Goal: Entertainment & Leisure: Consume media (video, audio)

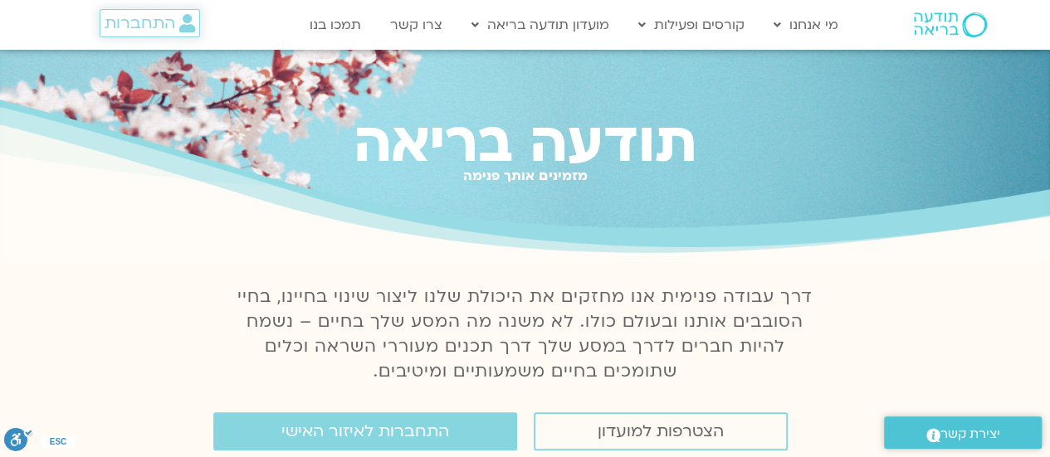
click at [131, 25] on span "התחברות" at bounding box center [140, 23] width 71 height 18
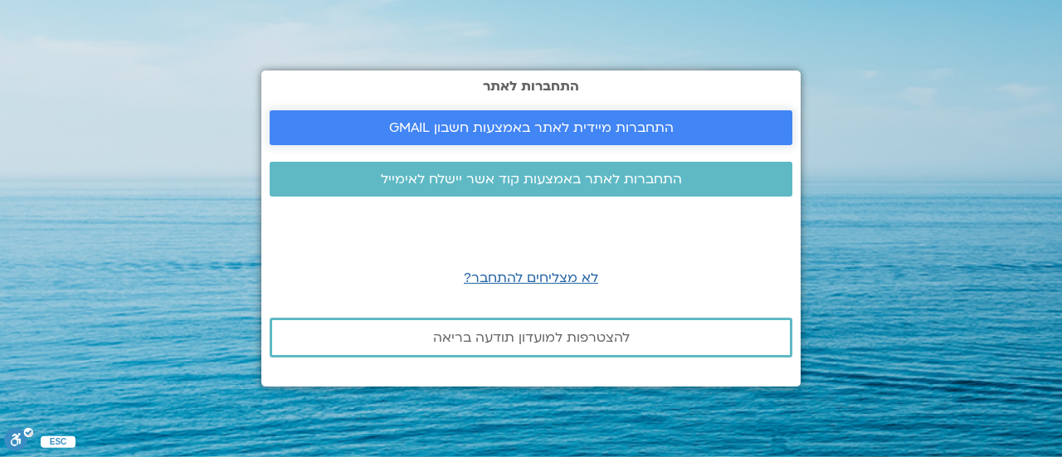
click at [486, 126] on span "התחברות מיידית לאתר באמצעות חשבון GMAIL" at bounding box center [531, 127] width 285 height 15
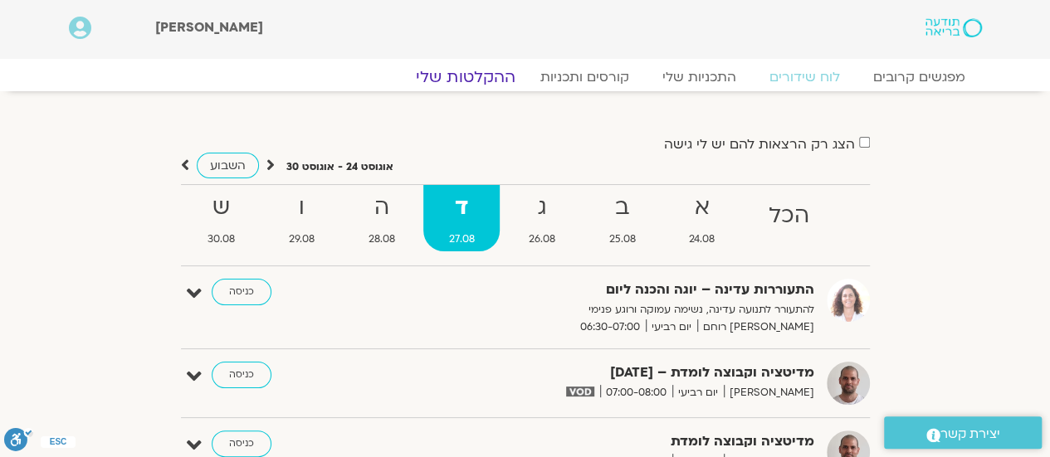
click at [457, 68] on link "ההקלטות שלי" at bounding box center [465, 77] width 139 height 20
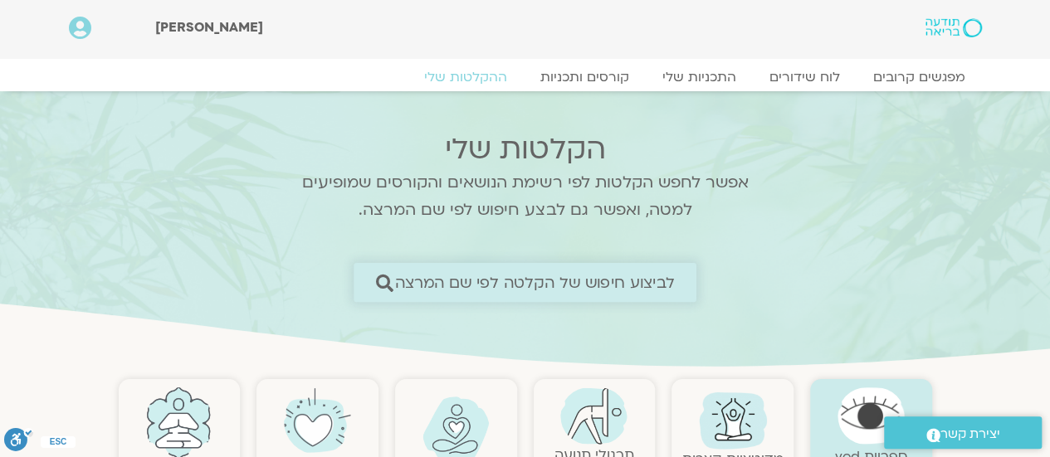
click at [521, 281] on span "לביצוע חיפוש של הקלטה לפי שם המרצה" at bounding box center [535, 282] width 280 height 17
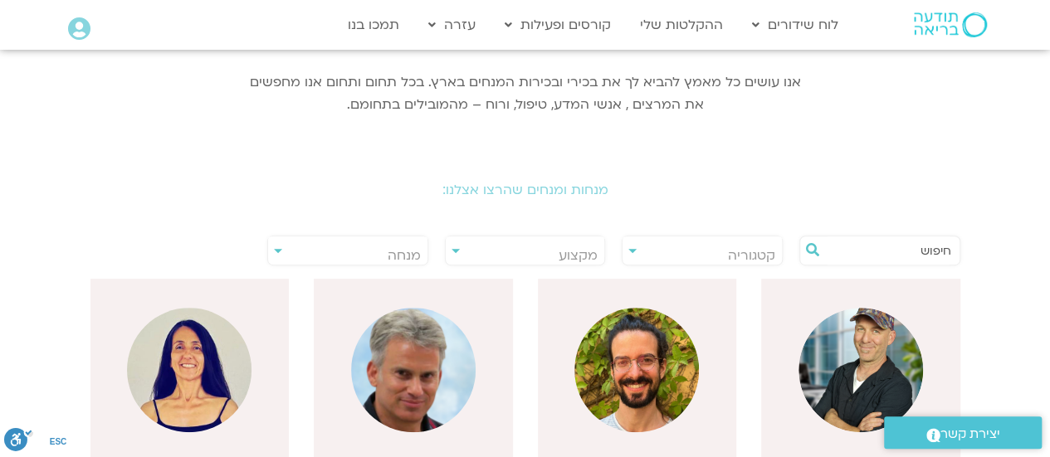
scroll to position [227, 0]
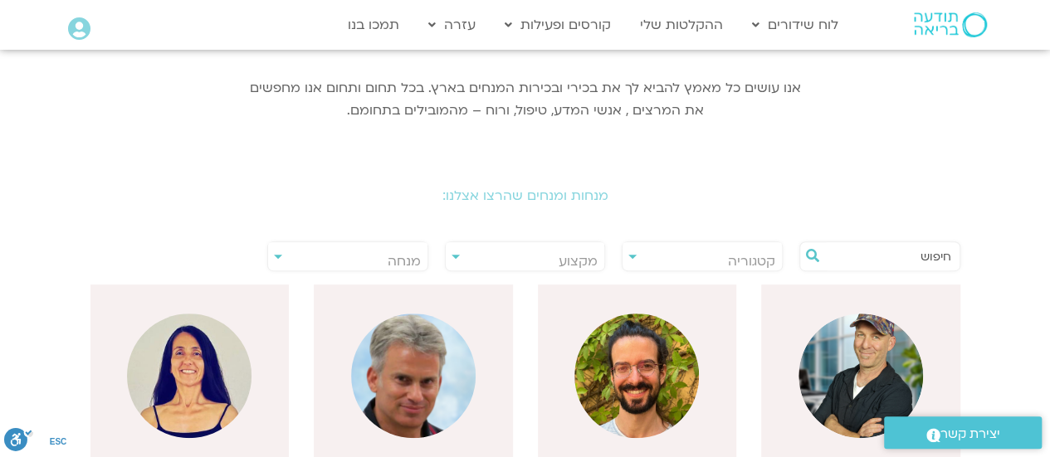
click at [275, 254] on div "**********" at bounding box center [347, 257] width 161 height 30
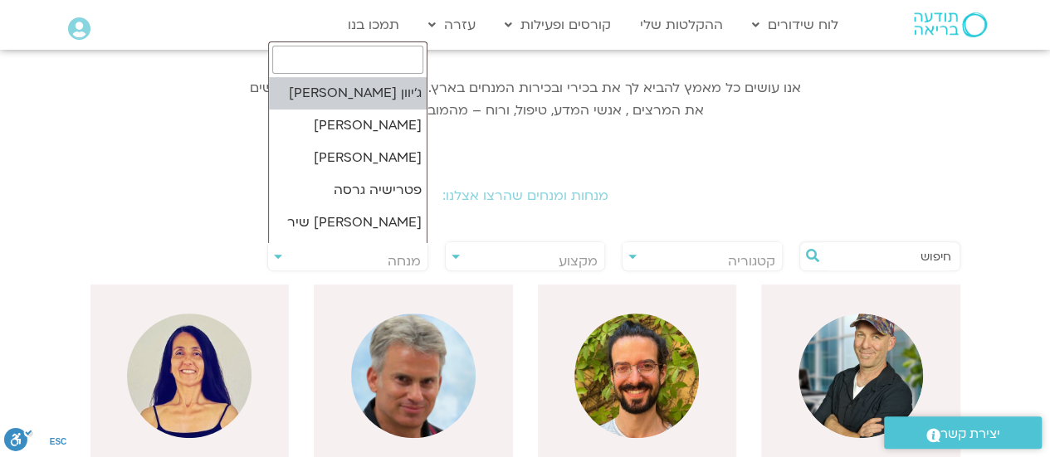
click at [333, 248] on span "מנחה" at bounding box center [347, 261] width 159 height 38
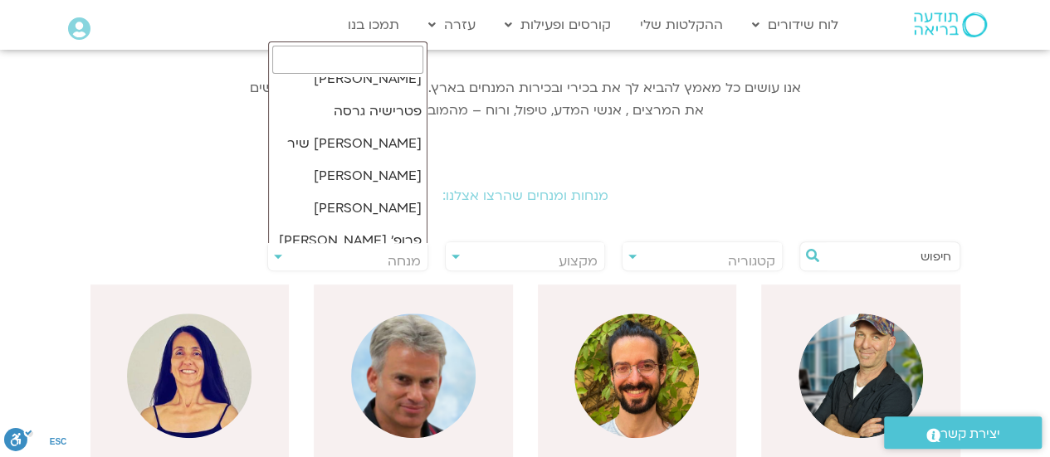
scroll to position [73, 0]
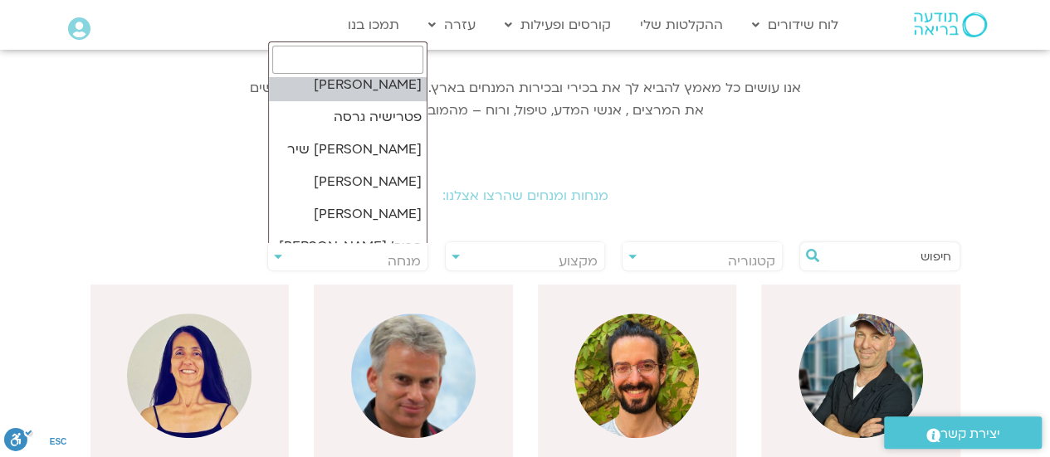
click at [329, 58] on input "search" at bounding box center [347, 60] width 151 height 28
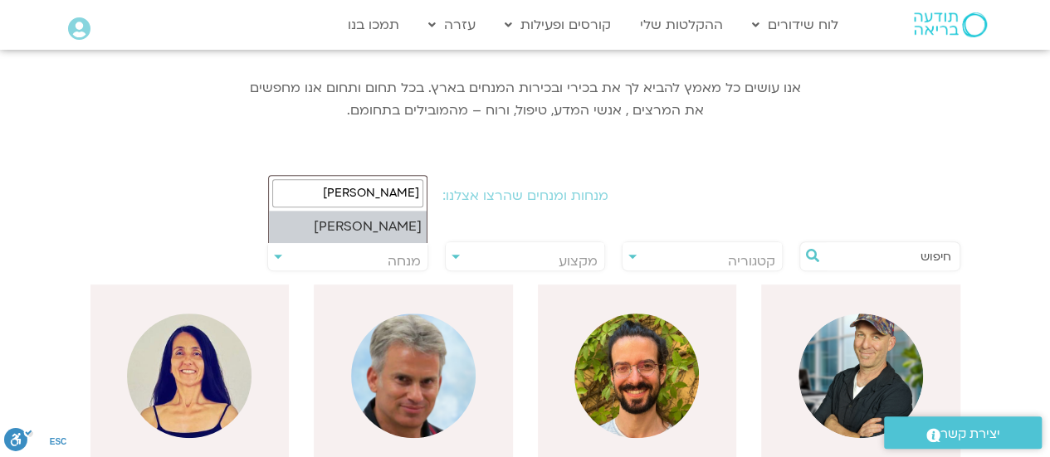
type input "ארנינה"
select select "****"
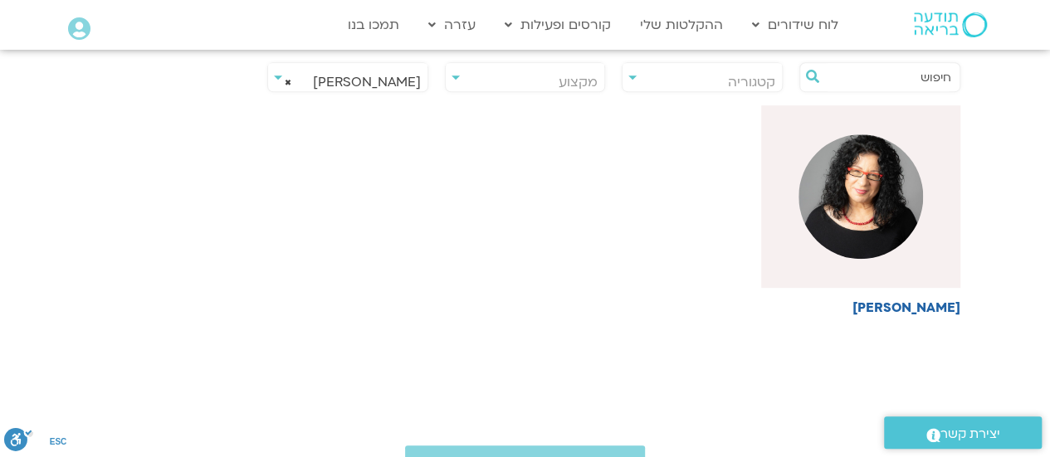
scroll to position [402, 0]
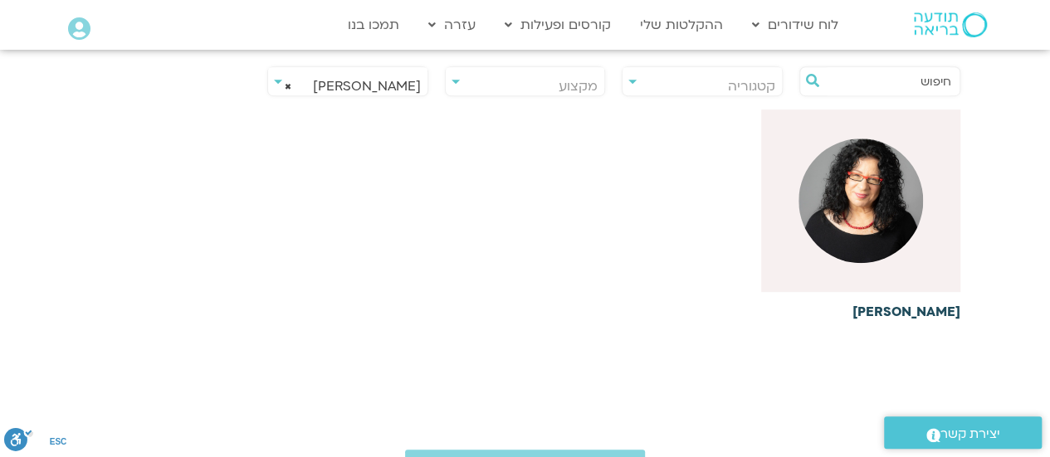
click at [859, 203] on img at bounding box center [861, 201] width 125 height 125
click at [906, 261] on div at bounding box center [860, 201] width 199 height 183
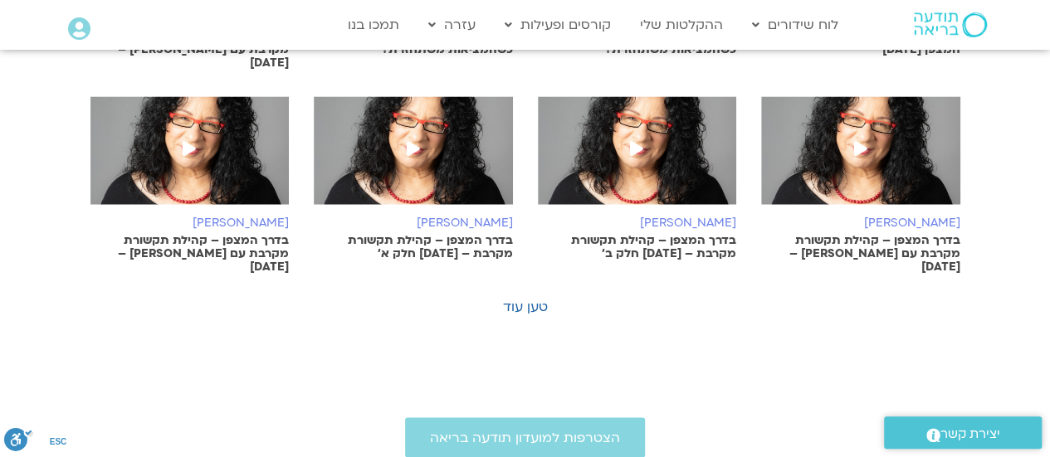
scroll to position [1195, 0]
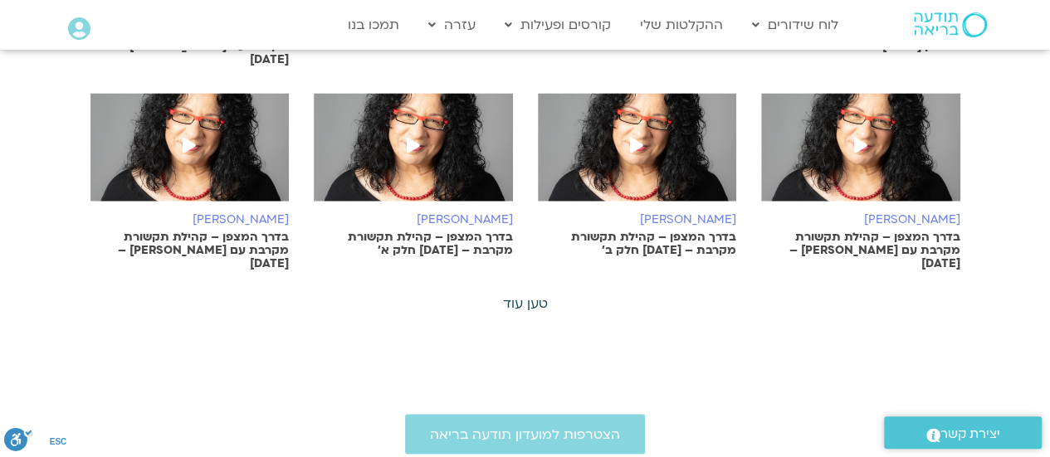
click at [530, 295] on link "טען עוד" at bounding box center [525, 304] width 45 height 18
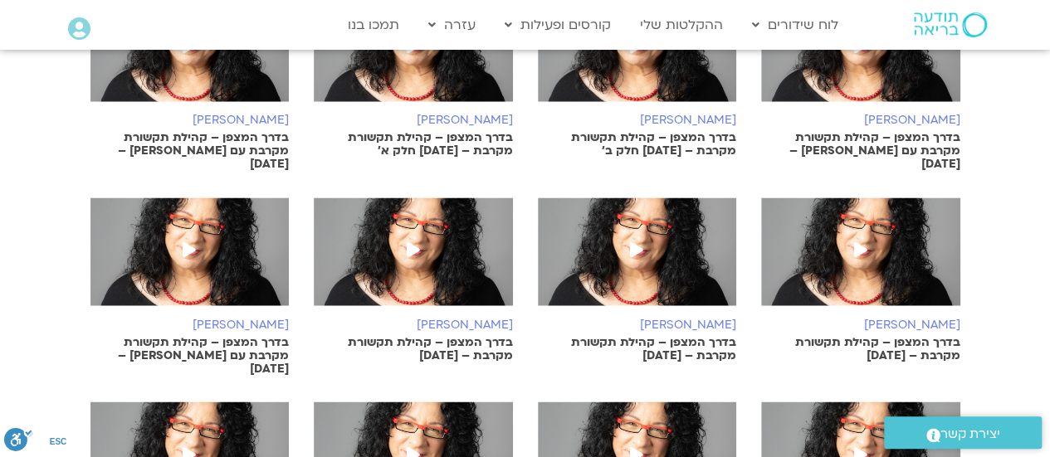
scroll to position [1294, 0]
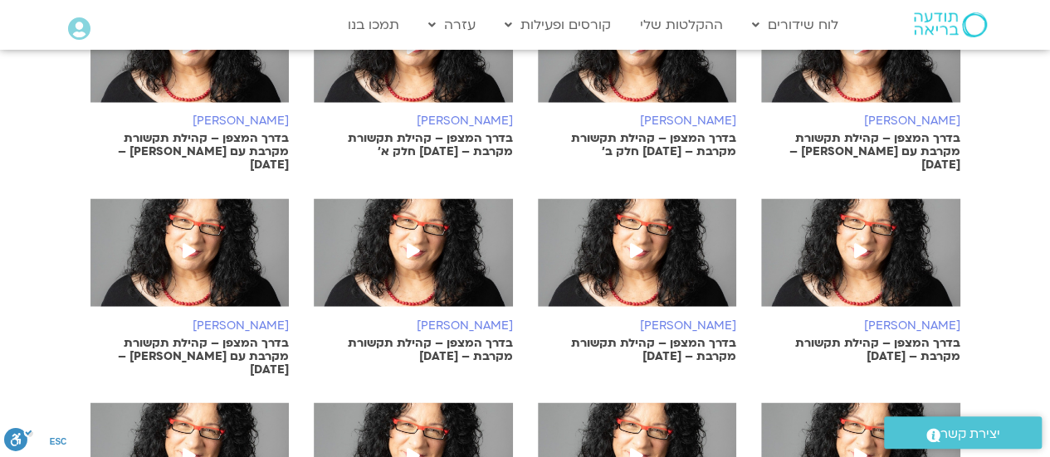
click at [850, 237] on span at bounding box center [861, 252] width 30 height 30
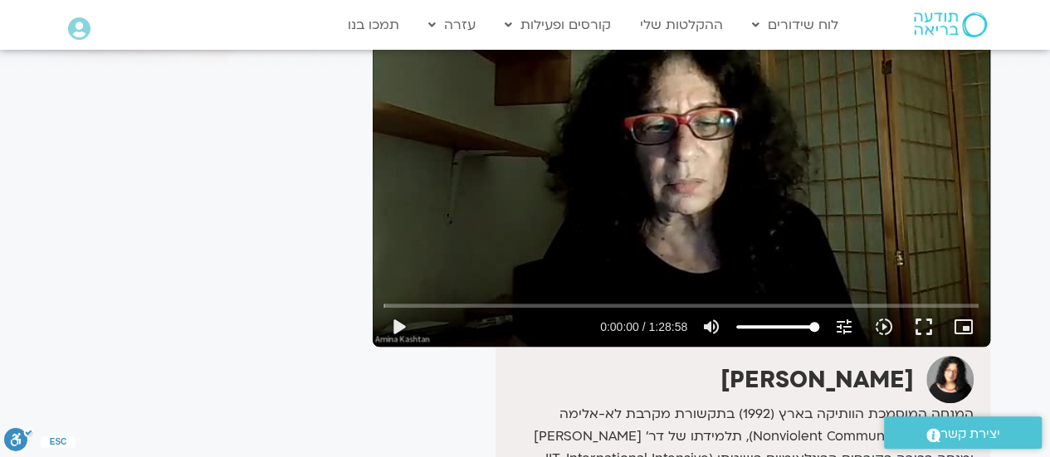
scroll to position [133, 0]
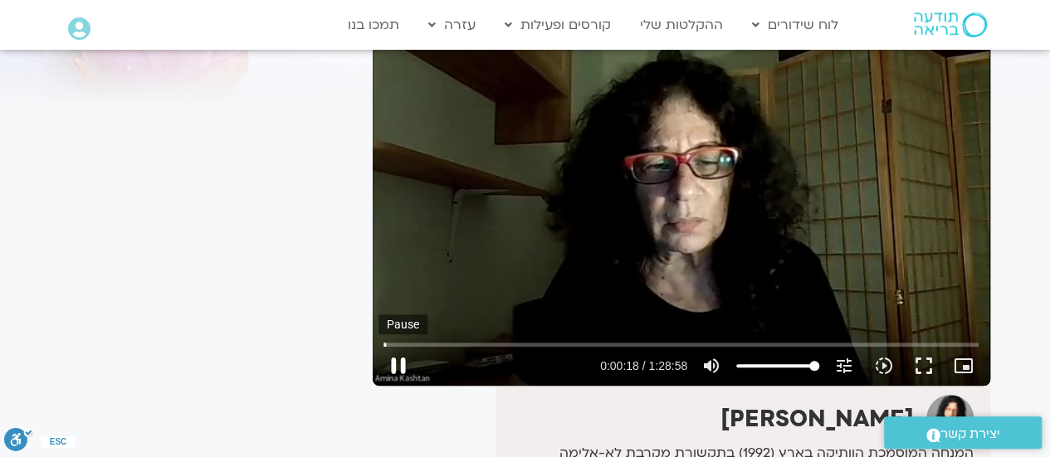
click at [392, 359] on button "pause" at bounding box center [399, 366] width 40 height 40
click at [394, 359] on button "play_arrow" at bounding box center [399, 366] width 40 height 40
type input "52.524779"
type input "82.327178030303"
type input "52.659111"
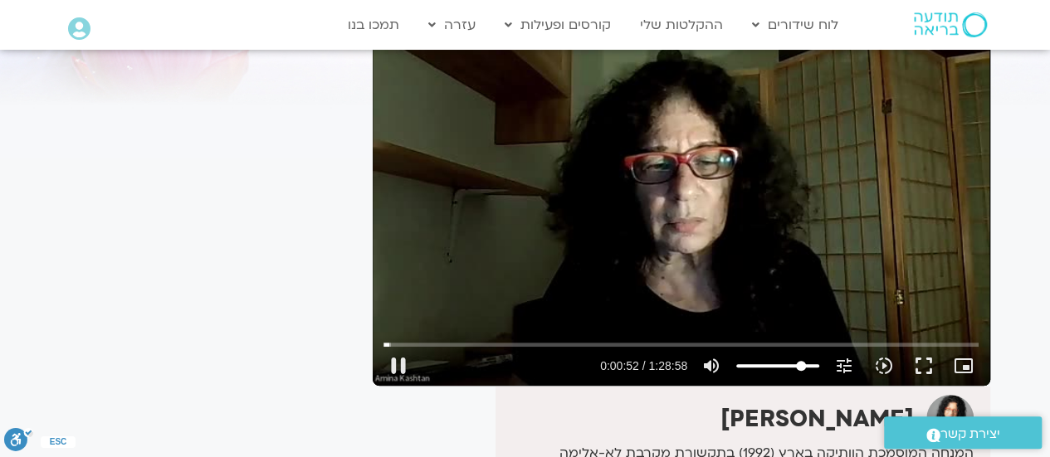
type input "82.327178030303"
click at [801, 363] on input "Volume" at bounding box center [777, 366] width 83 height 10
click at [382, 343] on div "Skip Ad 12:30 pause 0:01:06 / 1:28:58 volume_up Mute tune Resolution Auto 360p …" at bounding box center [681, 359] width 605 height 54
click at [384, 345] on input "Seek" at bounding box center [680, 344] width 595 height 10
click at [409, 346] on input "Seek" at bounding box center [680, 344] width 595 height 10
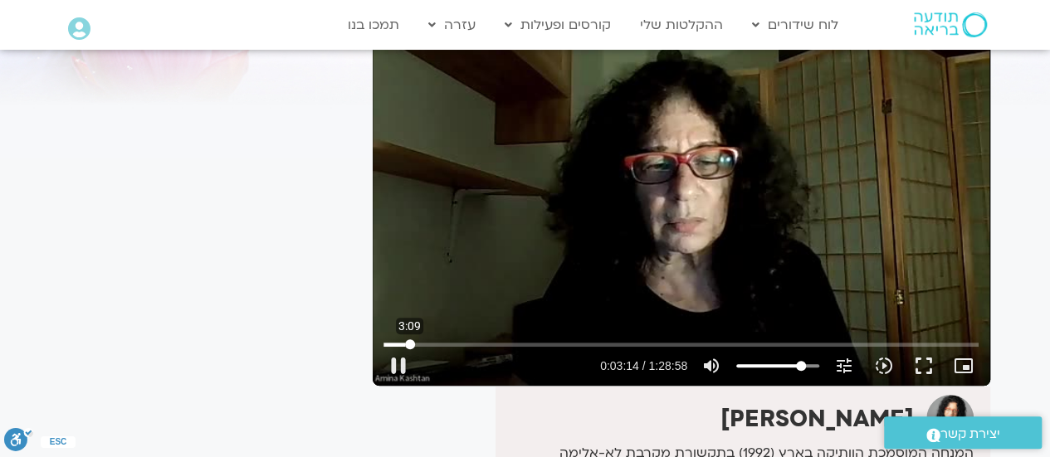
type input "194.604905"
